Goal: Task Accomplishment & Management: Use online tool/utility

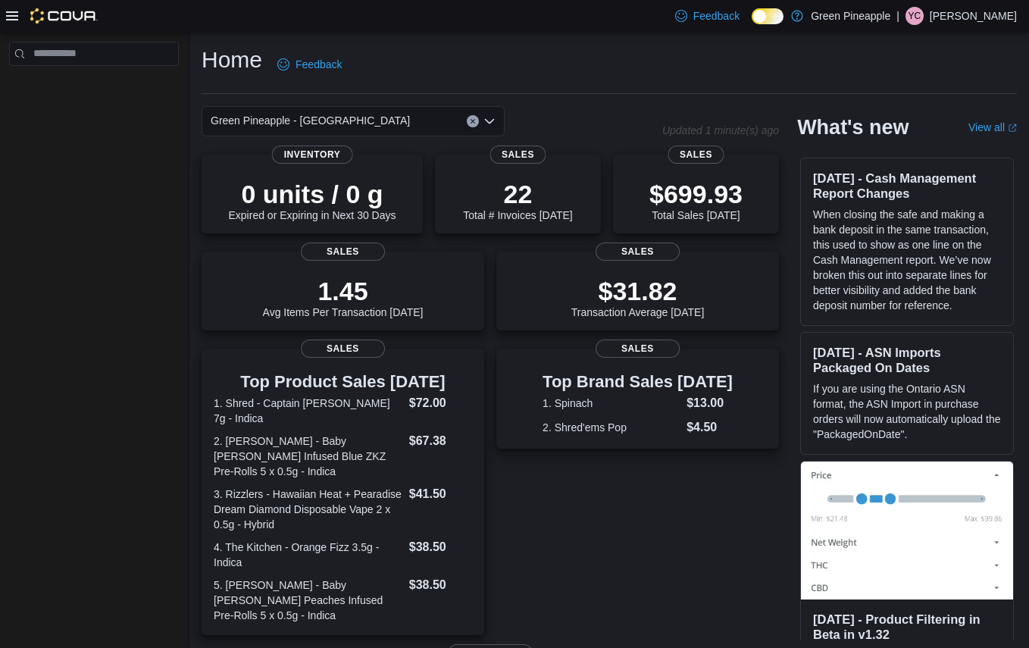
click at [280, 333] on div "Green Pineapple - Warfield Updated 1 minute(s) ago 0 units / 0 g Expired or Exp…" at bounding box center [610, 532] width 816 height 853
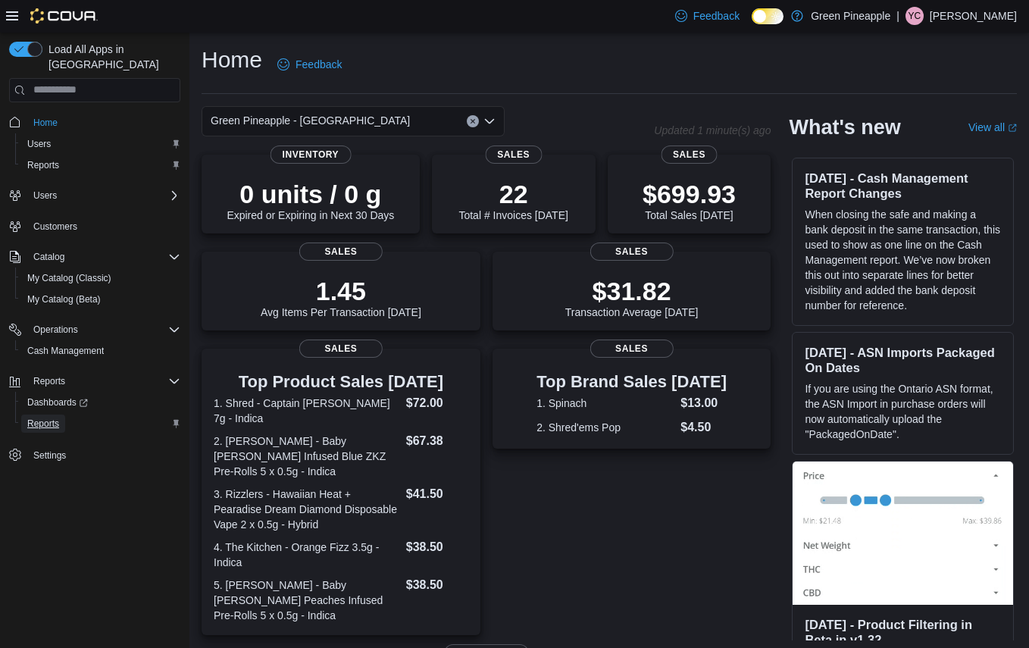
click at [33, 418] on span "Reports" at bounding box center [43, 424] width 32 height 12
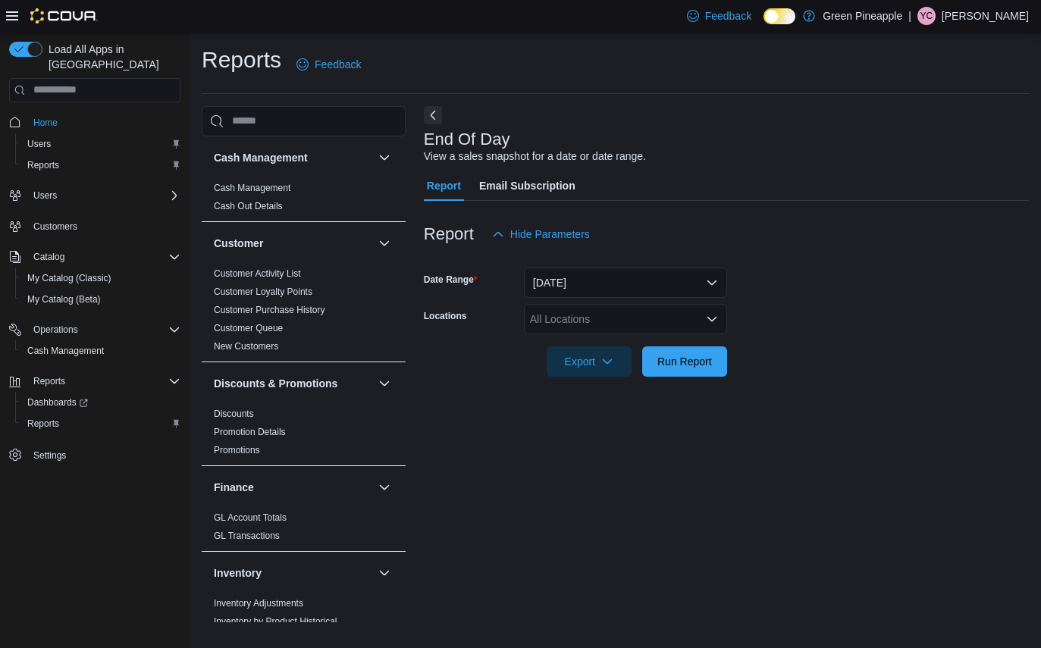
click at [659, 330] on div "All Locations" at bounding box center [625, 319] width 203 height 30
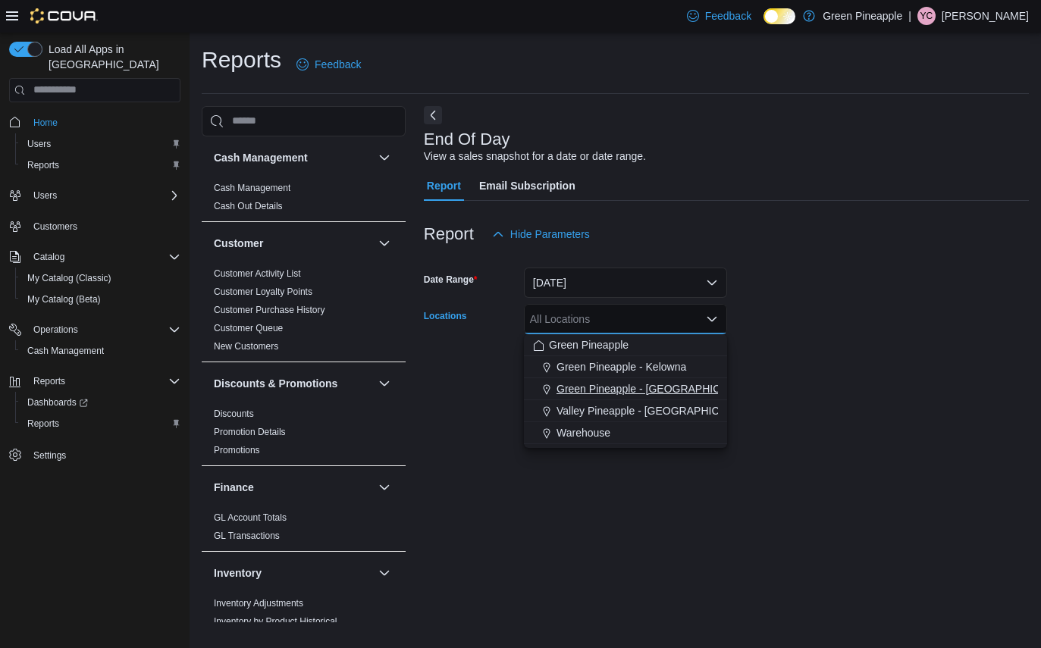
click at [639, 386] on span "Green Pineapple - Warfield" at bounding box center [655, 388] width 199 height 15
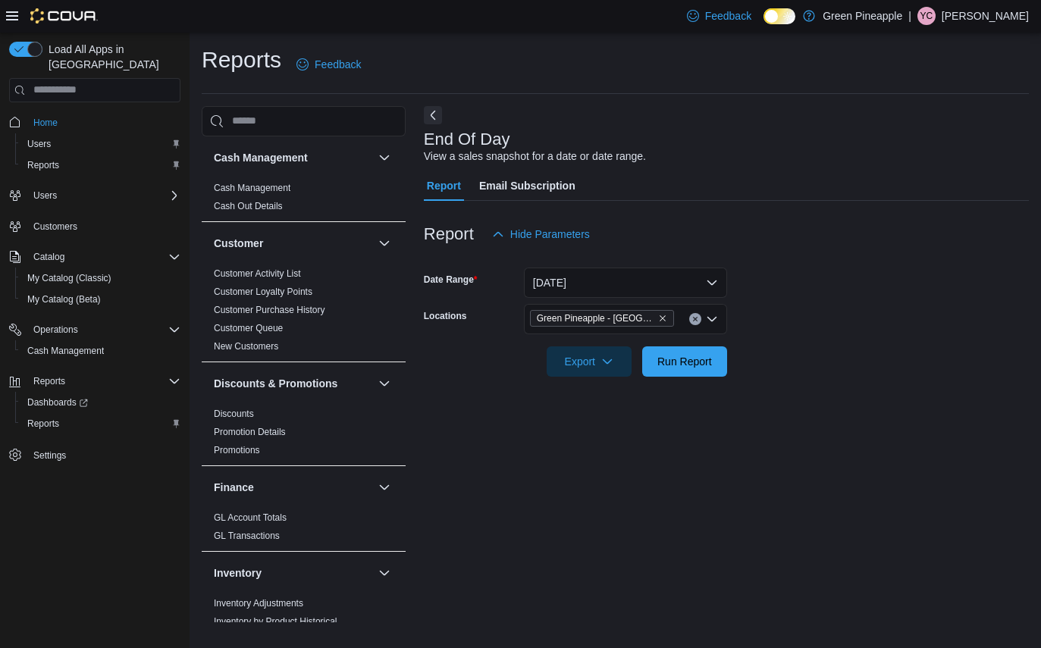
drag, startPoint x: 803, startPoint y: 277, endPoint x: 731, endPoint y: 346, distance: 99.7
click at [803, 277] on form "Date Range Today Locations Green Pineapple - Warfield Export Run Report" at bounding box center [726, 312] width 605 height 127
click at [710, 363] on span "Run Report" at bounding box center [684, 360] width 55 height 15
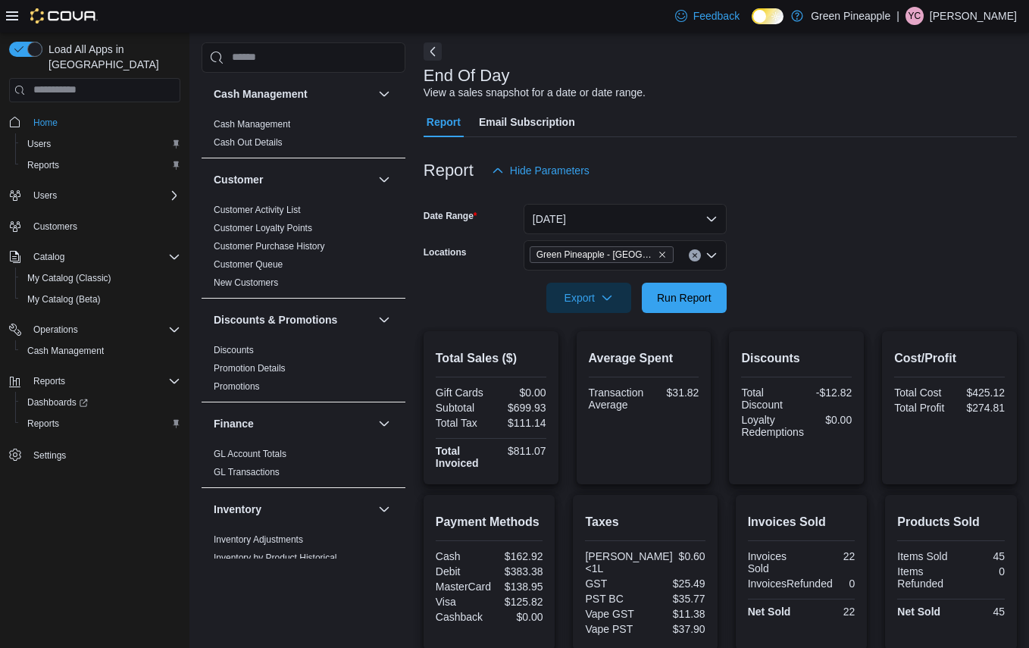
scroll to position [199, 0]
